Goal: Task Accomplishment & Management: Use online tool/utility

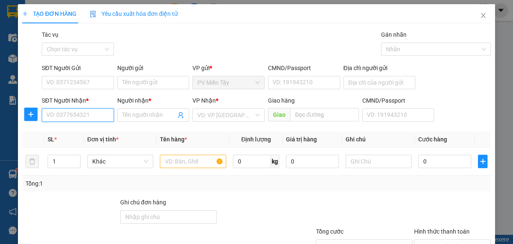
click at [89, 112] on input "SĐT Người Nhận *" at bounding box center [78, 114] width 72 height 13
type input "0362567986"
click at [136, 114] on input "Người nhận *" at bounding box center [149, 115] width 54 height 9
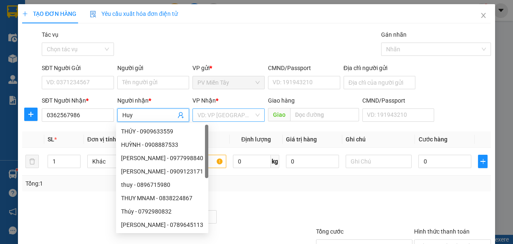
type input "Huy"
click at [209, 113] on input "search" at bounding box center [225, 115] width 56 height 13
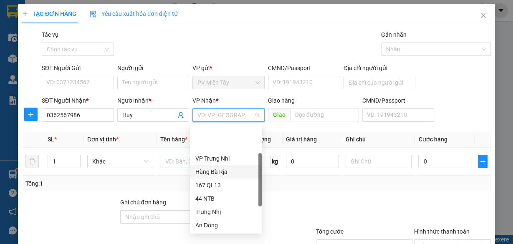
scroll to position [67, 0]
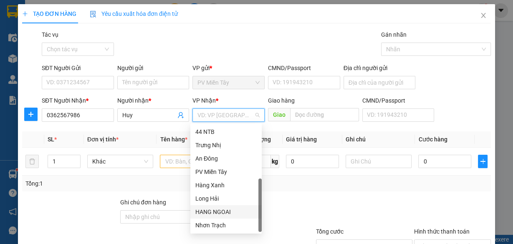
drag, startPoint x: 219, startPoint y: 212, endPoint x: 298, endPoint y: 125, distance: 117.5
click at [223, 207] on div "HANG NGOAI" at bounding box center [225, 211] width 61 height 9
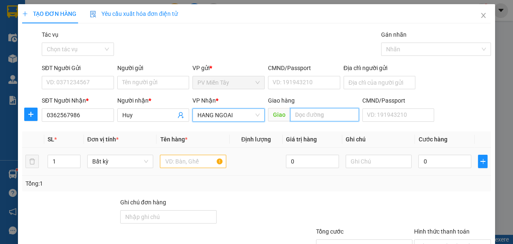
click at [314, 118] on input "text" at bounding box center [324, 114] width 69 height 13
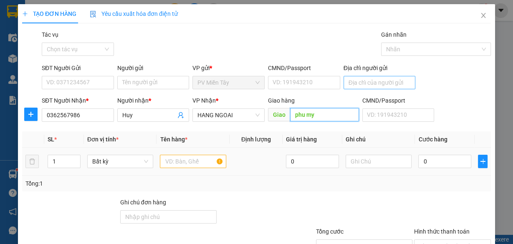
type input "phu my"
click at [387, 81] on input "Địa chỉ người gửi" at bounding box center [379, 82] width 72 height 13
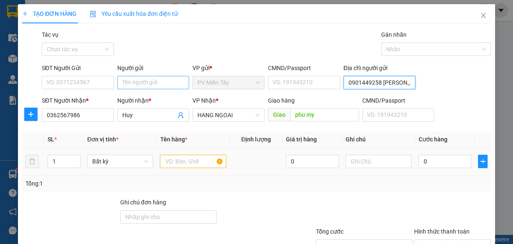
type input "0901449258 [PERSON_NAME]"
click at [127, 83] on input "Người gửi" at bounding box center [153, 82] width 72 height 13
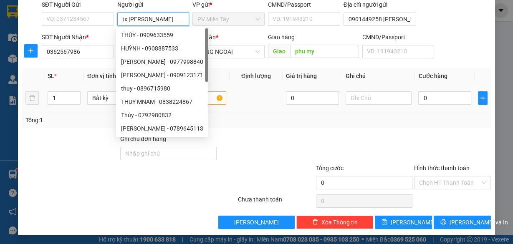
type input "tx [PERSON_NAME] b"
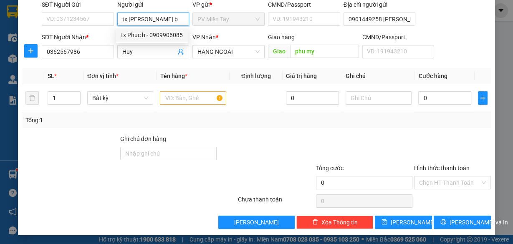
click at [147, 33] on div "tx Phuc b - 0909906085" at bounding box center [152, 34] width 62 height 9
type input "0909906085"
type input "tx [PERSON_NAME] b"
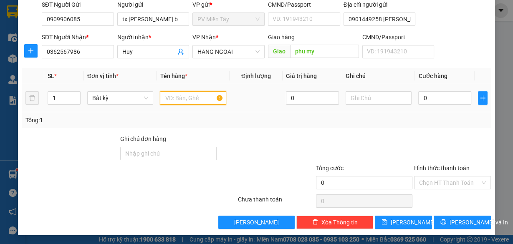
click at [178, 97] on input "text" at bounding box center [193, 97] width 66 height 13
type input "hop"
click at [444, 99] on input "0" at bounding box center [444, 97] width 53 height 13
type input "4"
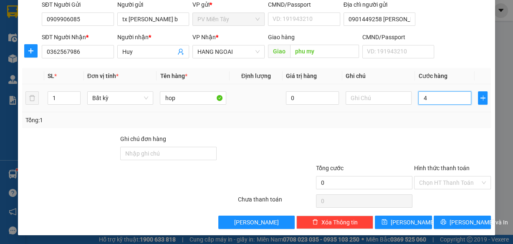
type input "4"
type input "40"
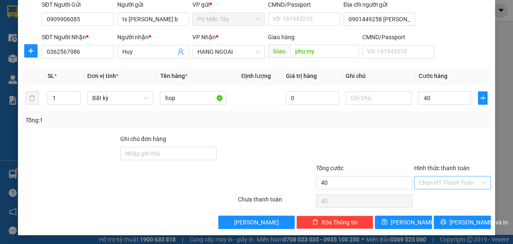
type input "40.000"
click at [448, 179] on input "Hình thức thanh toán" at bounding box center [449, 182] width 61 height 13
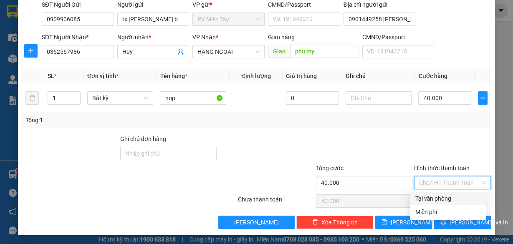
click at [448, 197] on div "Tại văn phòng" at bounding box center [448, 198] width 66 height 9
type input "0"
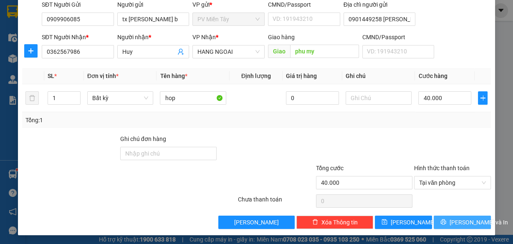
click at [459, 220] on span "[PERSON_NAME] và In" at bounding box center [478, 222] width 58 height 9
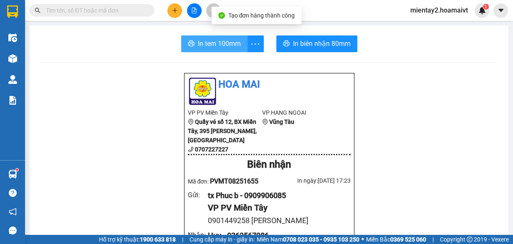
click at [208, 39] on span "In tem 100mm" at bounding box center [219, 43] width 43 height 10
